Goal: Transaction & Acquisition: Purchase product/service

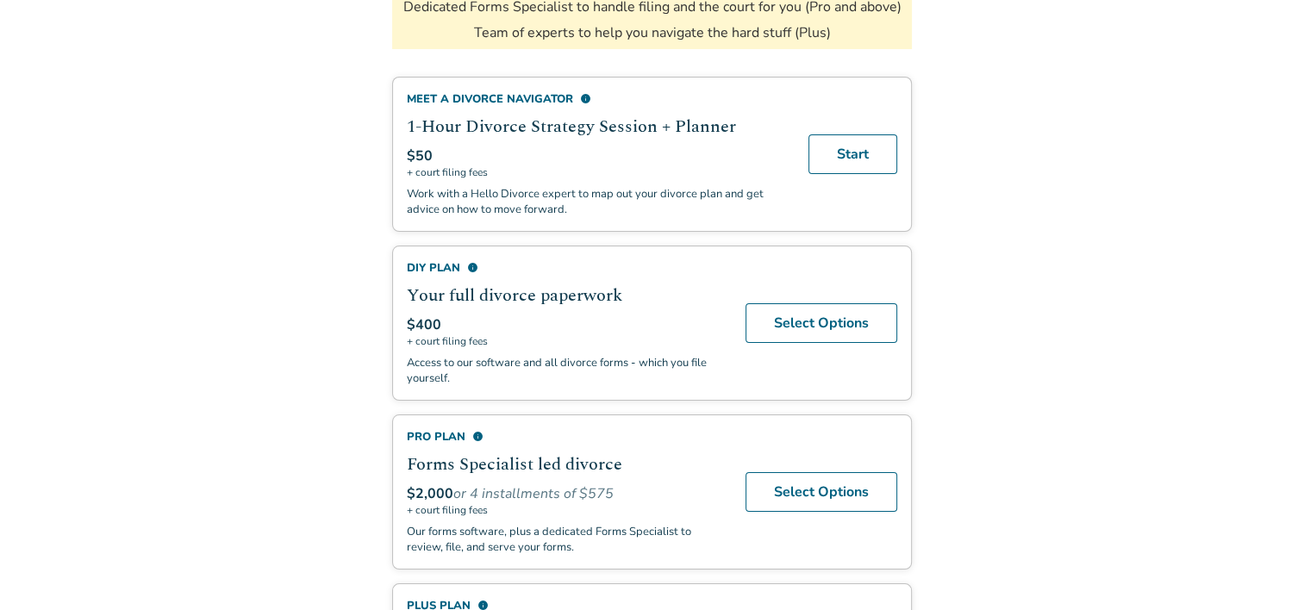
scroll to position [358, 0]
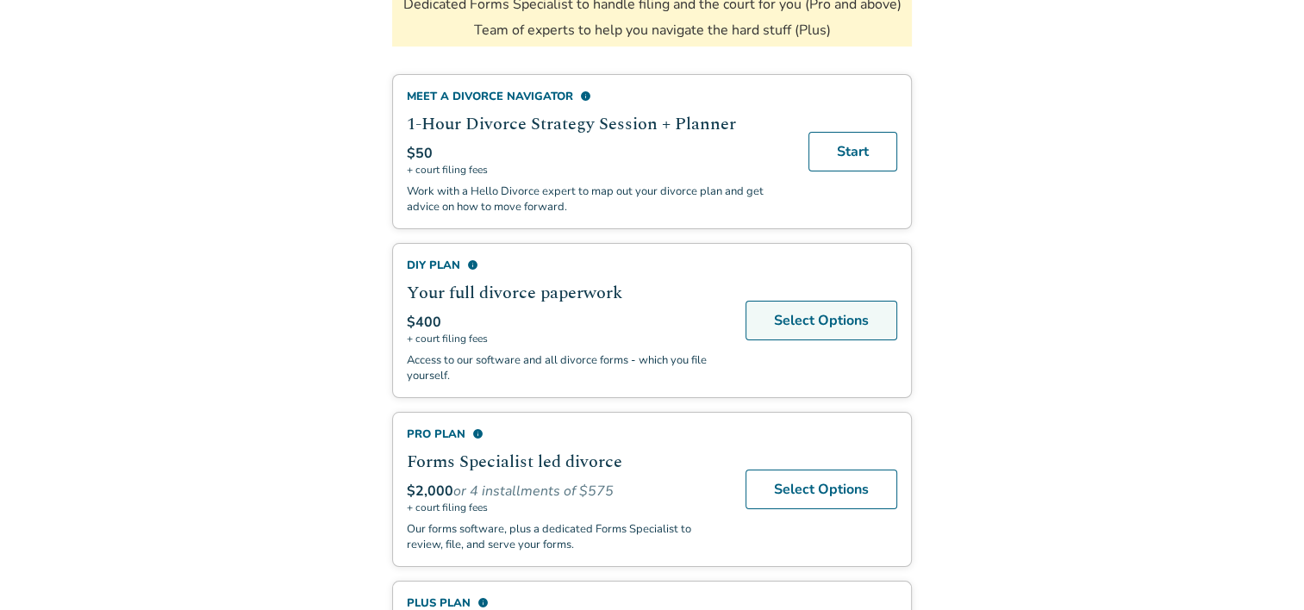
click at [815, 309] on link "Select Options" at bounding box center [821, 321] width 152 height 40
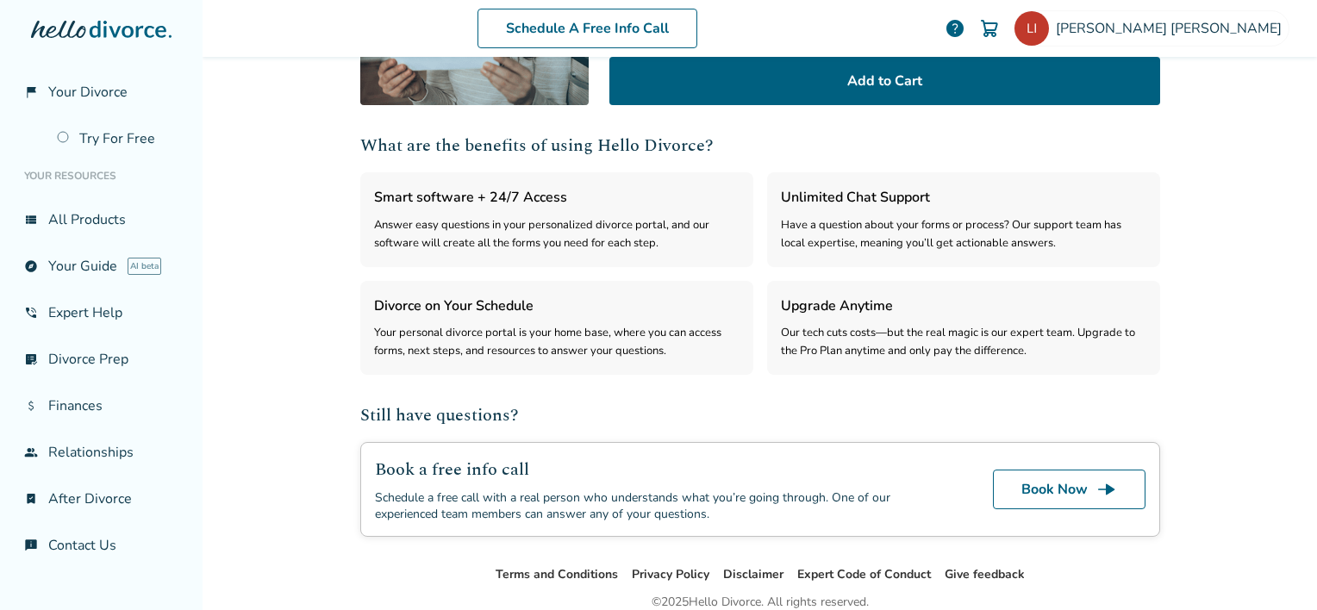
scroll to position [389, 0]
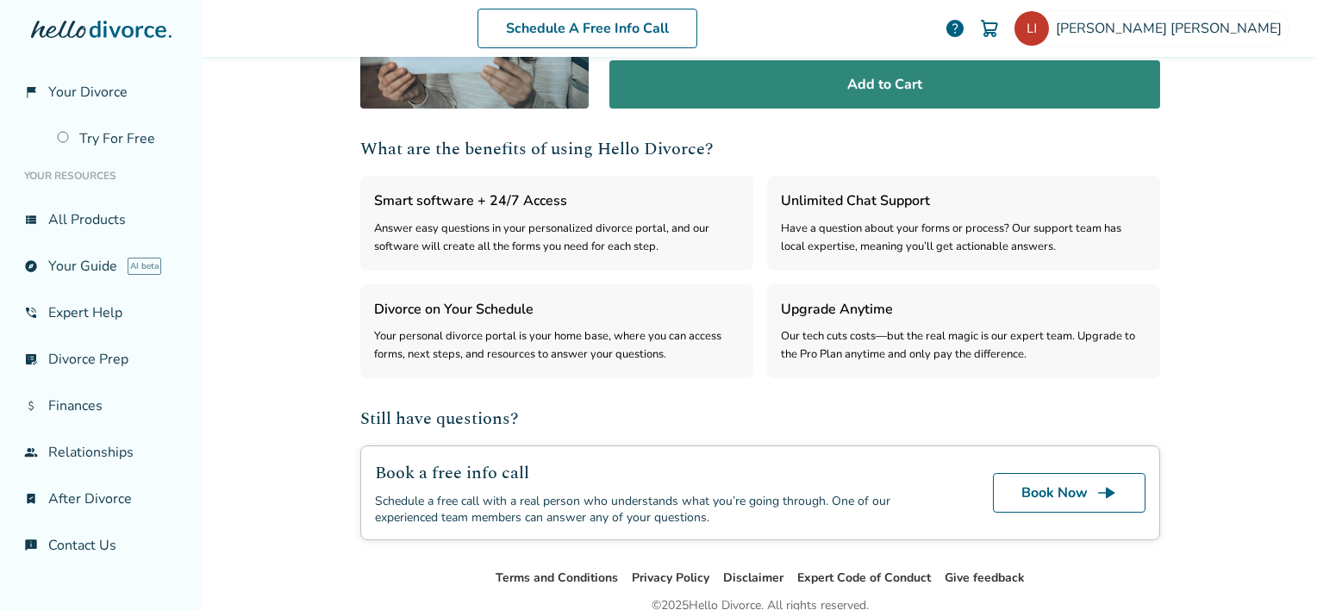
click at [893, 87] on button "Add to Cart" at bounding box center [884, 84] width 551 height 48
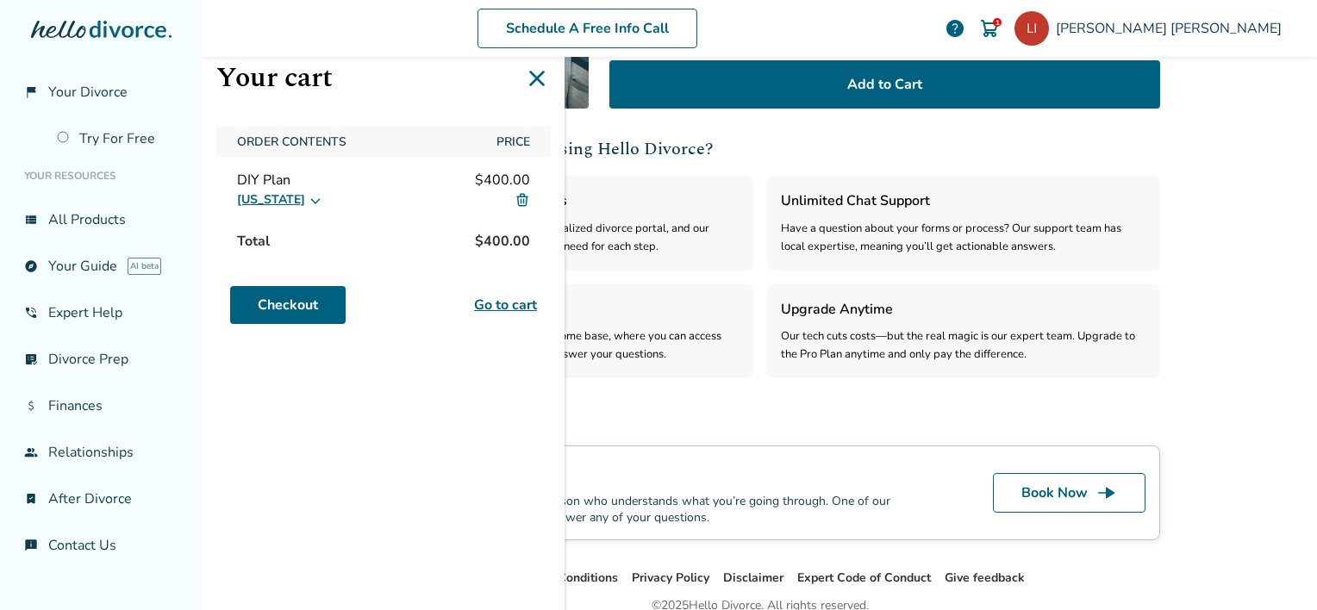
click at [501, 315] on div "Checkout Go to cart" at bounding box center [383, 305] width 307 height 38
click at [501, 307] on link "Go to cart" at bounding box center [505, 305] width 63 height 21
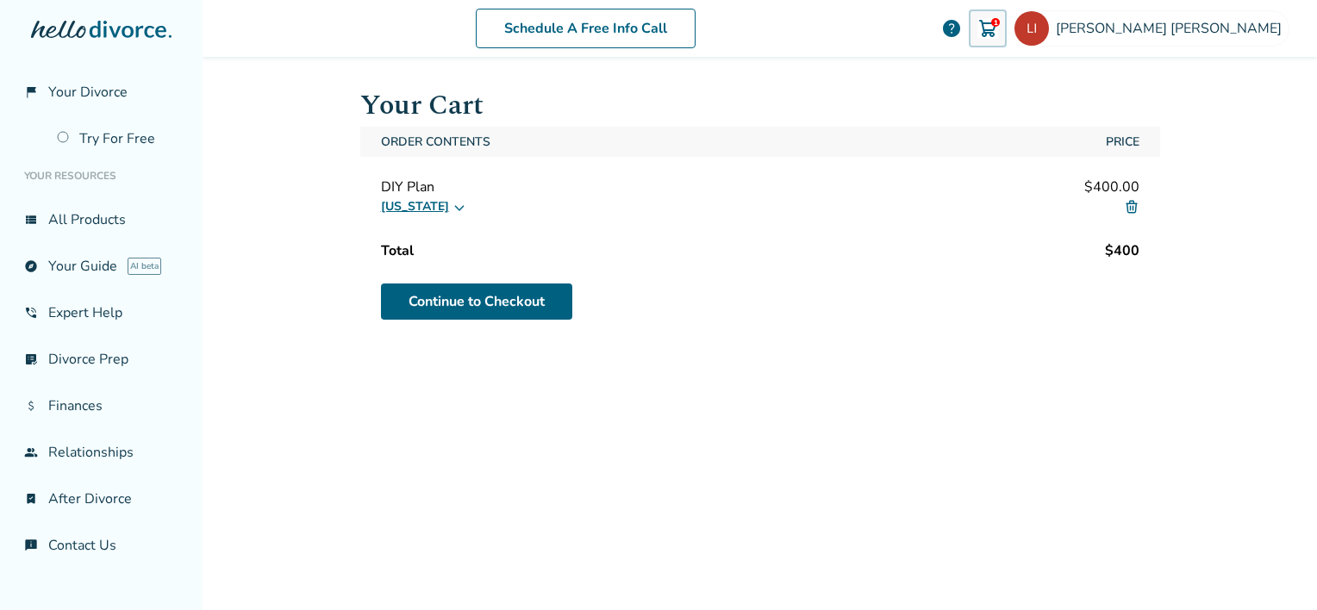
click at [452, 204] on icon at bounding box center [459, 207] width 14 height 14
click at [844, 215] on div "[US_STATE]" at bounding box center [760, 206] width 758 height 21
click at [110, 322] on link "phone_in_talk Expert Help" at bounding box center [101, 313] width 175 height 40
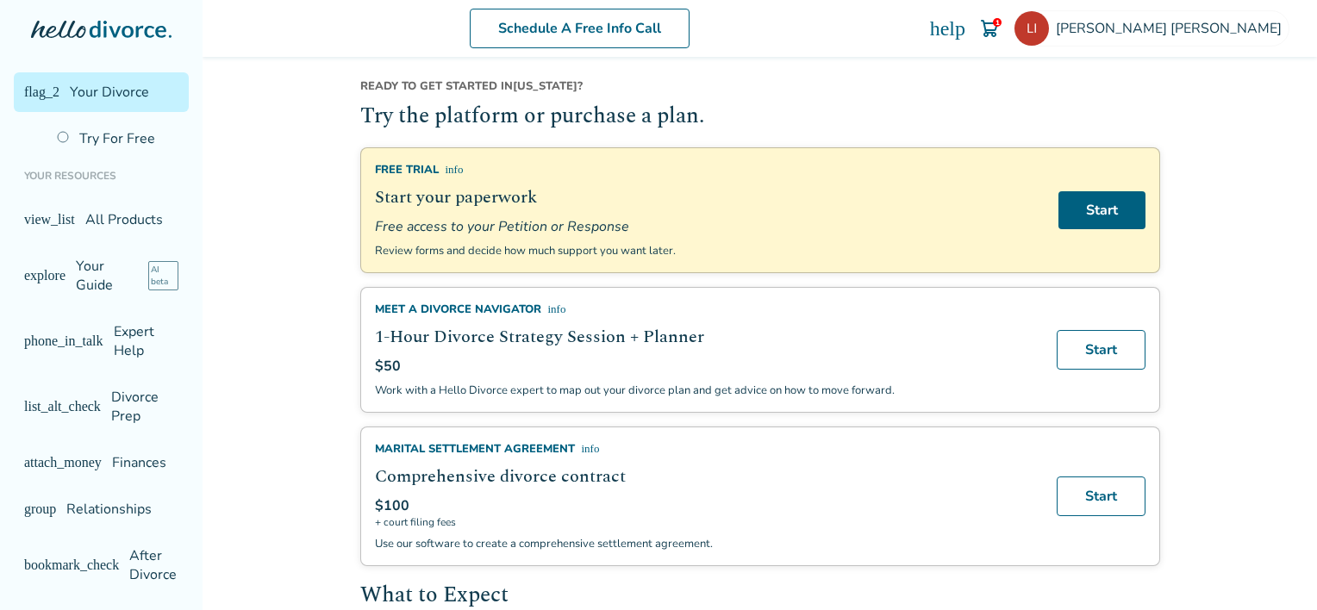
scroll to position [110, 0]
